Goal: Contribute content: Add original content to the website for others to see

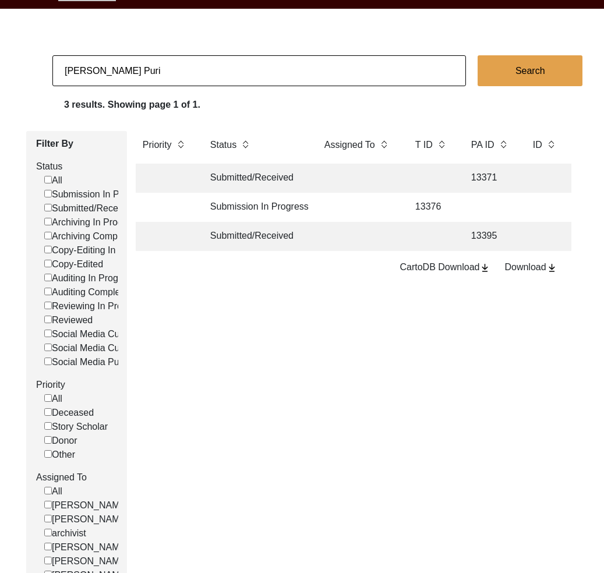
scroll to position [0, 627]
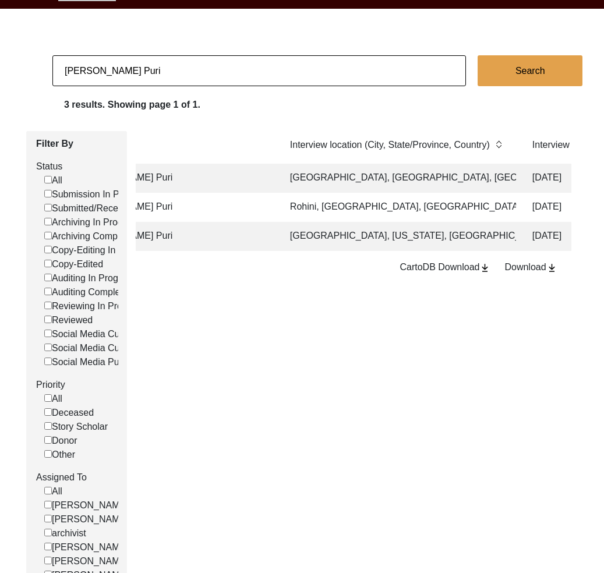
click at [265, 186] on td "[PERSON_NAME] Puri" at bounding box center [172, 178] width 204 height 29
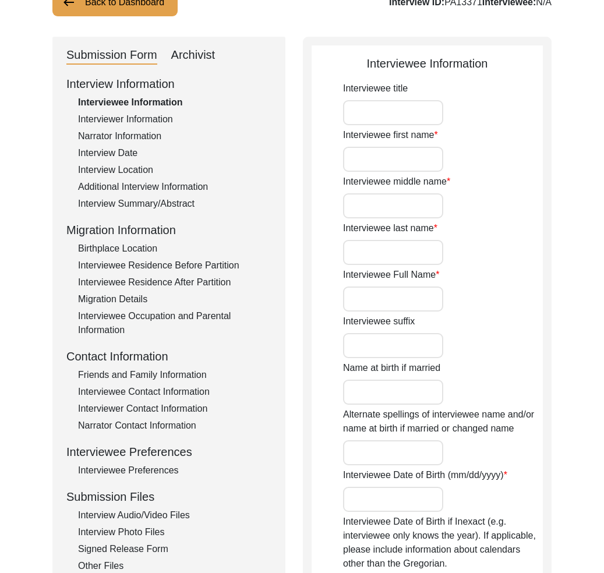
type input "[PERSON_NAME]"
type input "Kaur"
type input "Puri"
type input "[PERSON_NAME]"
type input "Mrs"
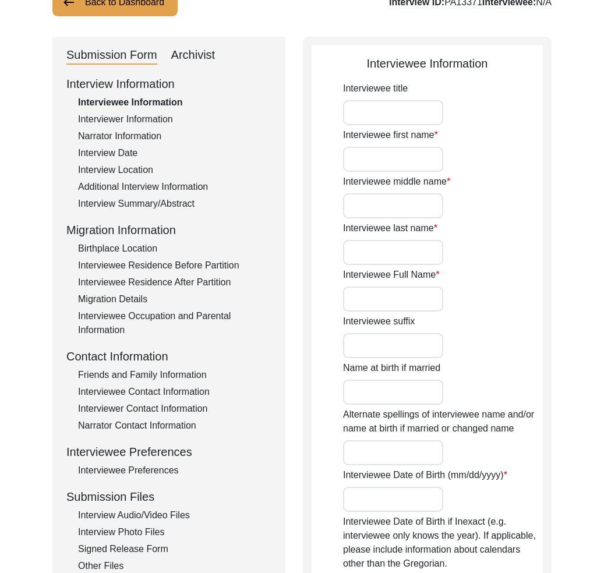
type input "[PERSON_NAME]"
type input "None"
type input "[DATE]"
type input "N/A"
type input "90"
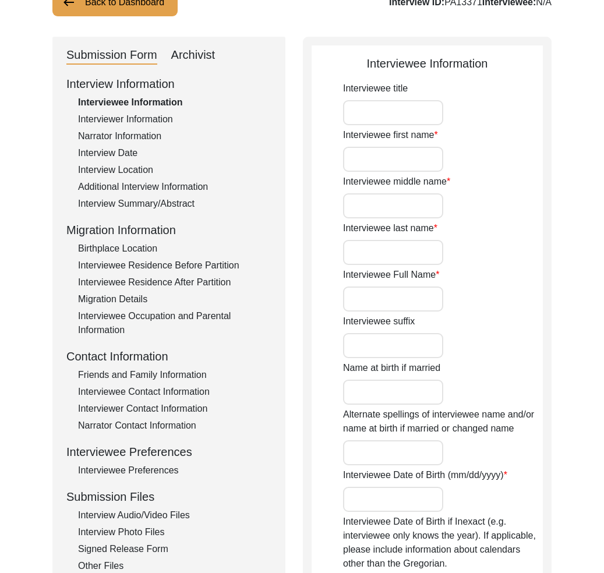
type input "[DEMOGRAPHIC_DATA]"
type input "No"
type input "Punjabi"
type input "[DEMOGRAPHIC_DATA]"
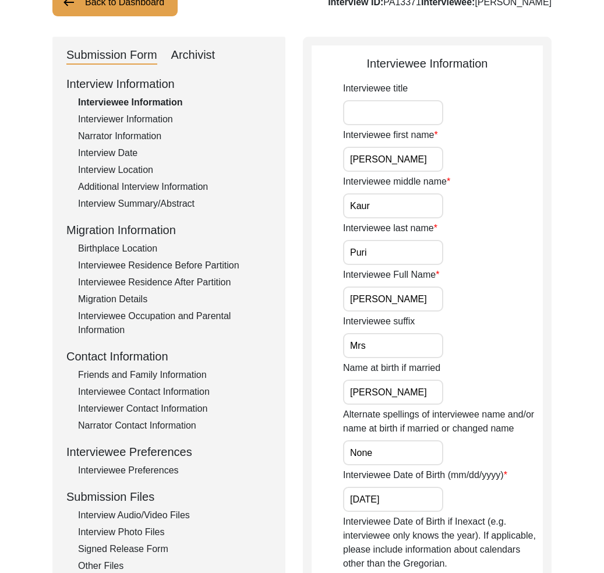
scroll to position [143, 0]
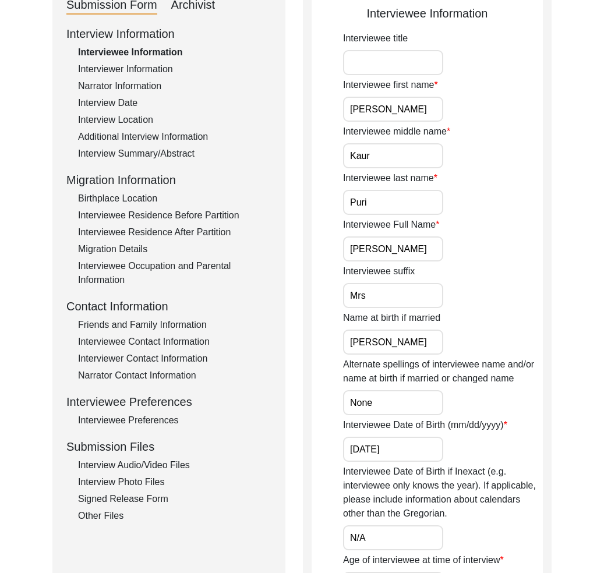
click at [125, 507] on div "Interview Information Interviewee Information Interviewer Information Narrator …" at bounding box center [168, 274] width 205 height 498
click at [128, 479] on div "Interview Photo Files" at bounding box center [174, 482] width 193 height 14
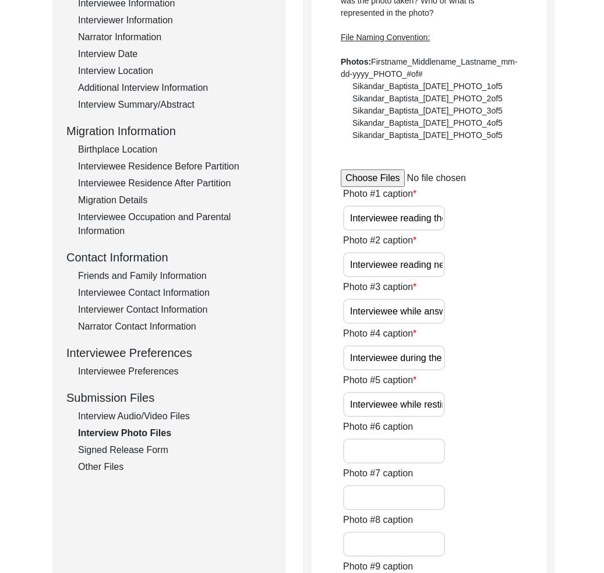
scroll to position [217, 0]
